Goal: Information Seeking & Learning: Learn about a topic

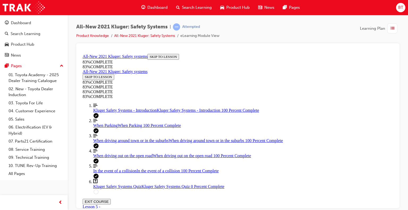
scroll to position [186, 0]
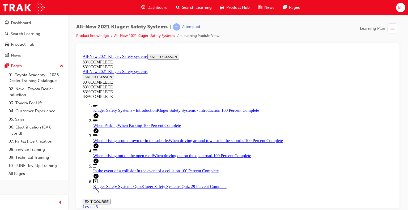
scroll to position [152, 0]
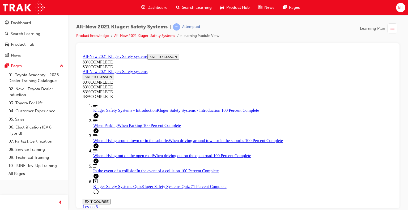
drag, startPoint x: 245, startPoint y: 112, endPoint x: 266, endPoint y: 137, distance: 33.4
drag, startPoint x: 247, startPoint y: 115, endPoint x: 262, endPoint y: 113, distance: 15.0
drag, startPoint x: 251, startPoint y: 156, endPoint x: 266, endPoint y: 156, distance: 14.9
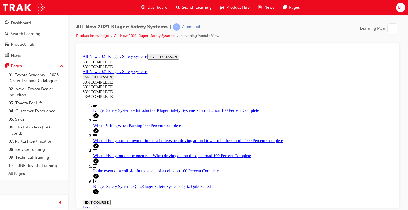
scroll to position [118, 0]
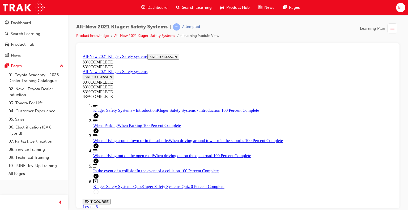
drag, startPoint x: 255, startPoint y: 137, endPoint x: 276, endPoint y: 185, distance: 52.1
drag, startPoint x: 257, startPoint y: 162, endPoint x: 269, endPoint y: 159, distance: 12.4
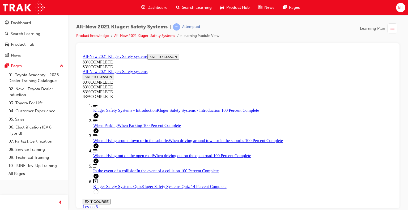
drag, startPoint x: 250, startPoint y: 136, endPoint x: 264, endPoint y: 136, distance: 14.4
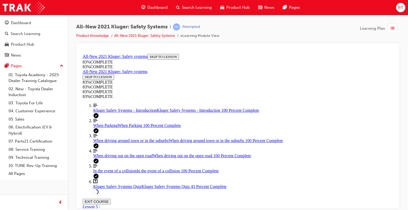
scroll to position [152, 0]
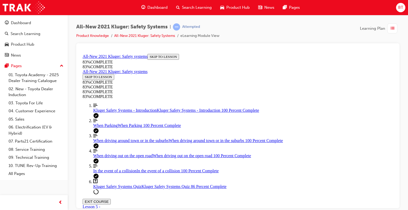
drag, startPoint x: 257, startPoint y: 133, endPoint x: 262, endPoint y: 145, distance: 13.2
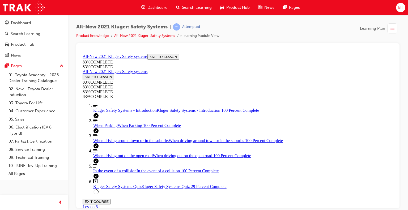
drag, startPoint x: 261, startPoint y: 162, endPoint x: 258, endPoint y: 172, distance: 9.4
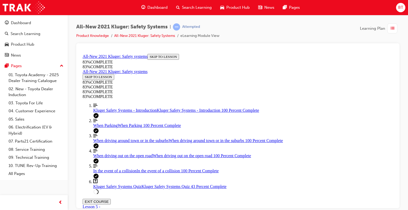
scroll to position [72, 0]
drag, startPoint x: 236, startPoint y: 109, endPoint x: 257, endPoint y: 158, distance: 53.8
drag, startPoint x: 245, startPoint y: 135, endPoint x: 261, endPoint y: 132, distance: 15.7
drag, startPoint x: 248, startPoint y: 112, endPoint x: 261, endPoint y: 112, distance: 12.8
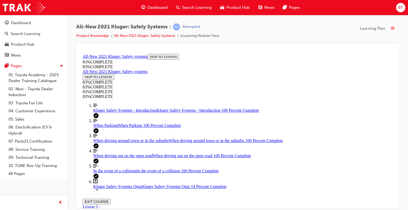
scroll to position [19, 0]
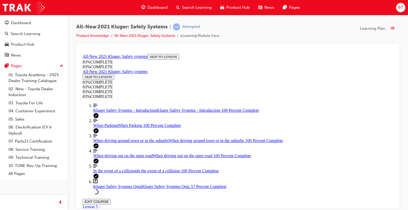
scroll to position [179, 0]
drag, startPoint x: 259, startPoint y: 100, endPoint x: 276, endPoint y: 150, distance: 52.9
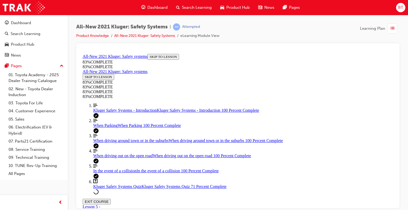
drag, startPoint x: 255, startPoint y: 128, endPoint x: 273, endPoint y: 127, distance: 18.1
drag, startPoint x: 242, startPoint y: 104, endPoint x: 260, endPoint y: 103, distance: 18.1
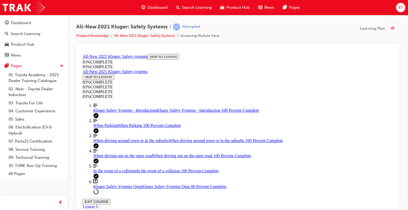
scroll to position [99, 0]
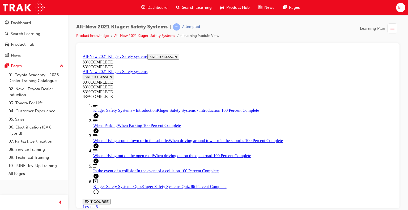
scroll to position [167, 0]
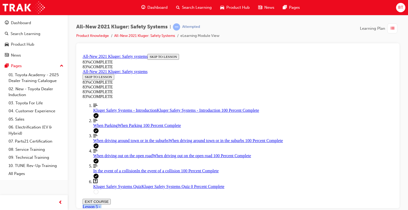
scroll to position [0, 0]
drag, startPoint x: 358, startPoint y: 189, endPoint x: 195, endPoint y: 135, distance: 171.8
copy div "Besides automatically keeping a safe following distance between you and the veh…"
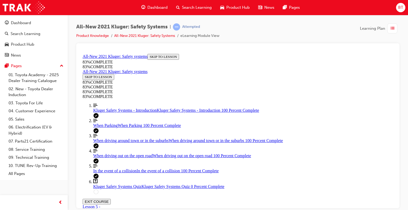
scroll to position [114, 0]
drag, startPoint x: 244, startPoint y: 113, endPoint x: 263, endPoint y: 163, distance: 53.8
drag, startPoint x: 242, startPoint y: 137, endPoint x: 257, endPoint y: 137, distance: 14.6
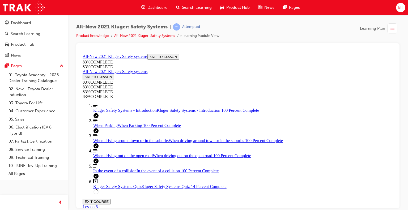
drag, startPoint x: 240, startPoint y: 116, endPoint x: 252, endPoint y: 116, distance: 12.0
drag, startPoint x: 252, startPoint y: 113, endPoint x: 265, endPoint y: 112, distance: 13.6
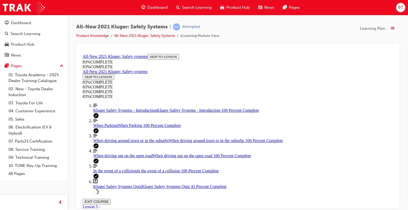
scroll to position [179, 0]
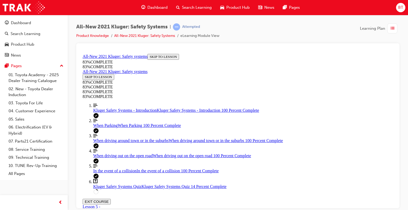
scroll to position [167, 0]
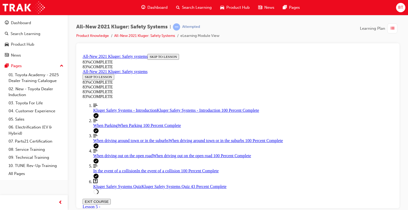
scroll to position [156, 0]
drag, startPoint x: 245, startPoint y: 152, endPoint x: 258, endPoint y: 152, distance: 13.8
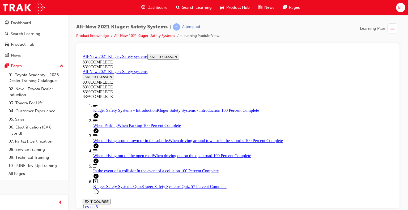
drag, startPoint x: 244, startPoint y: 127, endPoint x: 258, endPoint y: 105, distance: 26.2
drag, startPoint x: 241, startPoint y: 124, endPoint x: 260, endPoint y: 124, distance: 18.6
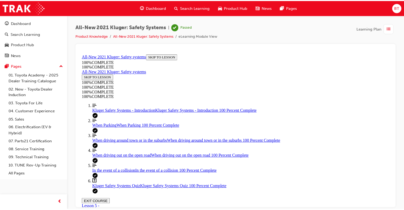
scroll to position [0, 0]
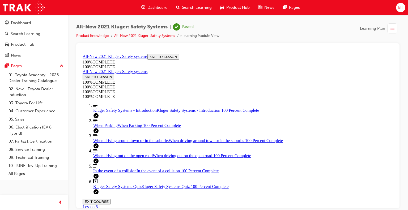
click at [158, 9] on span "Dashboard" at bounding box center [158, 8] width 20 height 6
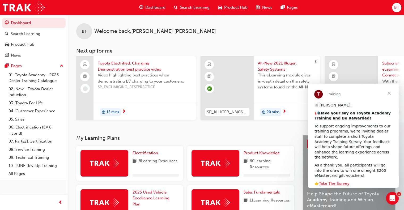
click at [388, 94] on span "Close" at bounding box center [389, 93] width 19 height 19
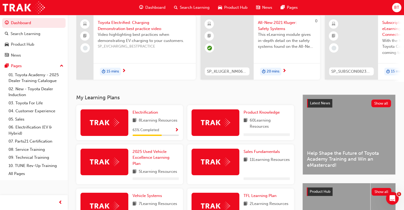
scroll to position [53, 0]
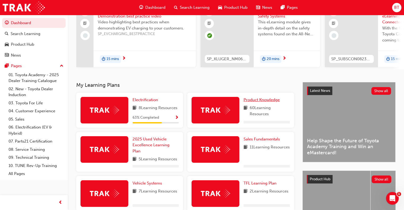
click at [258, 102] on span "Product Knowledge" at bounding box center [262, 100] width 36 height 5
